Goal: Navigation & Orientation: Find specific page/section

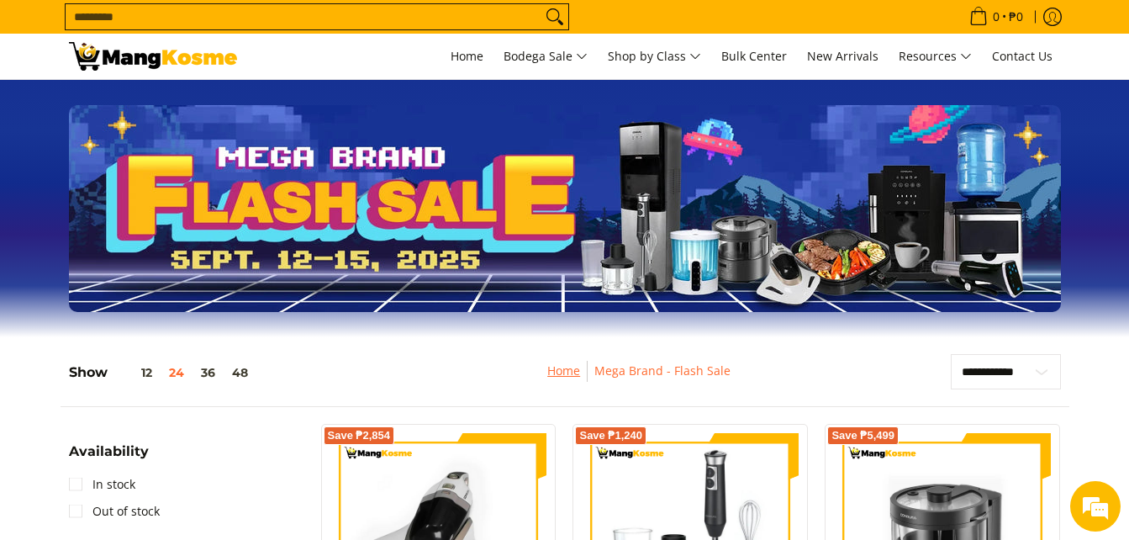
click at [564, 368] on link "Home" at bounding box center [563, 370] width 33 height 16
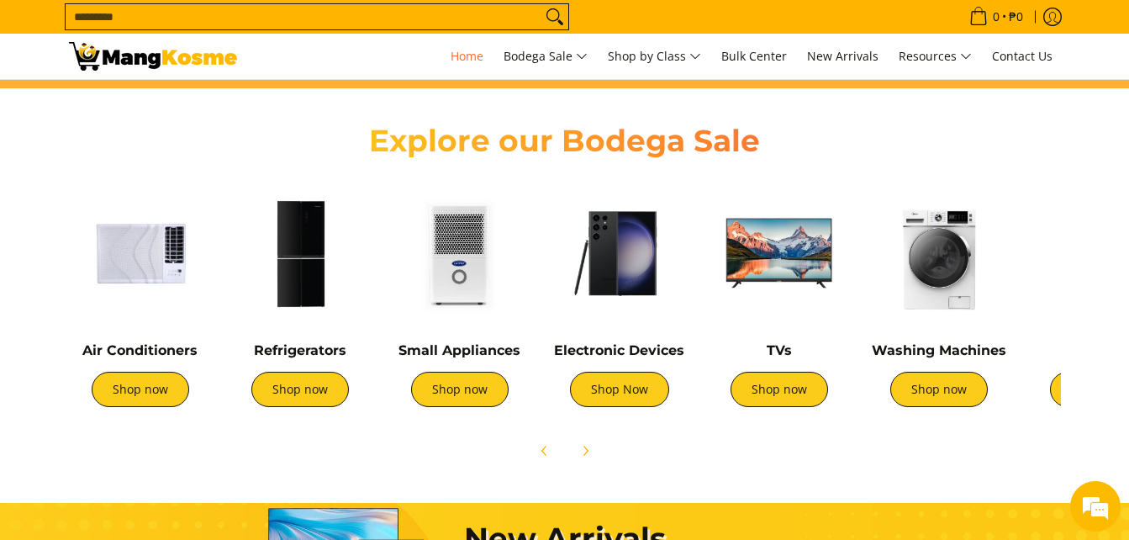
scroll to position [0, 668]
click at [129, 257] on img at bounding box center [140, 253] width 143 height 143
